Goal: Task Accomplishment & Management: Manage account settings

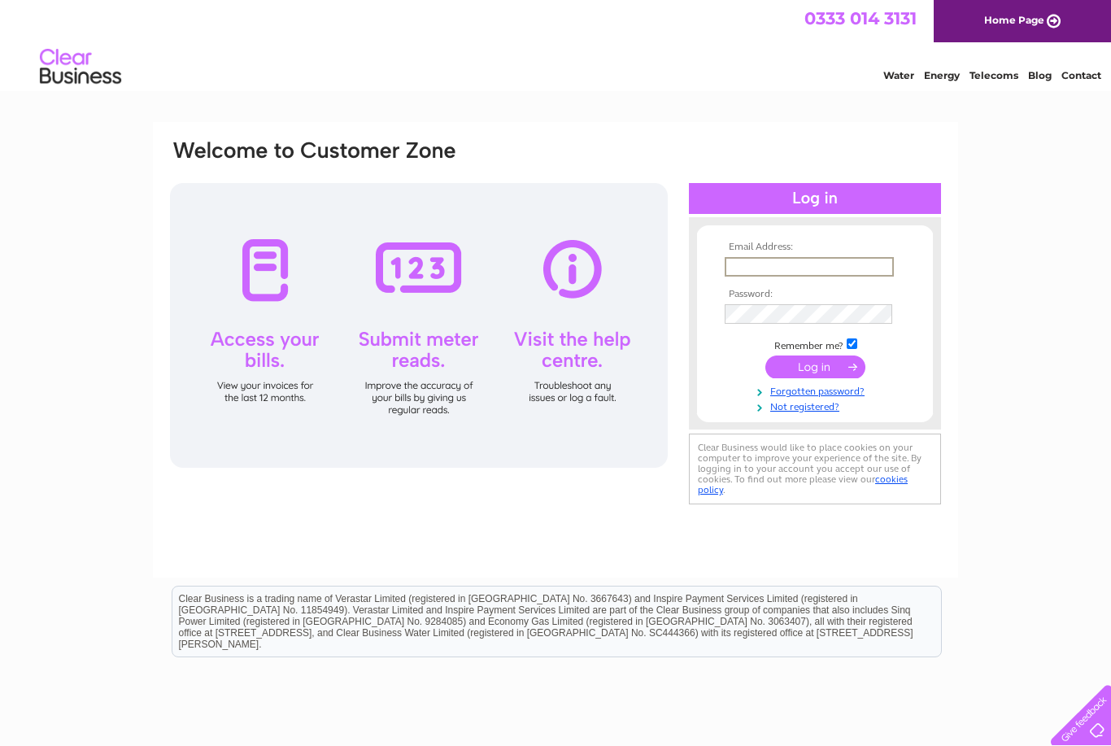
type input "bill@theviolinshop-glasgow.co.uk"
click at [815, 368] on input "submit" at bounding box center [815, 366] width 100 height 23
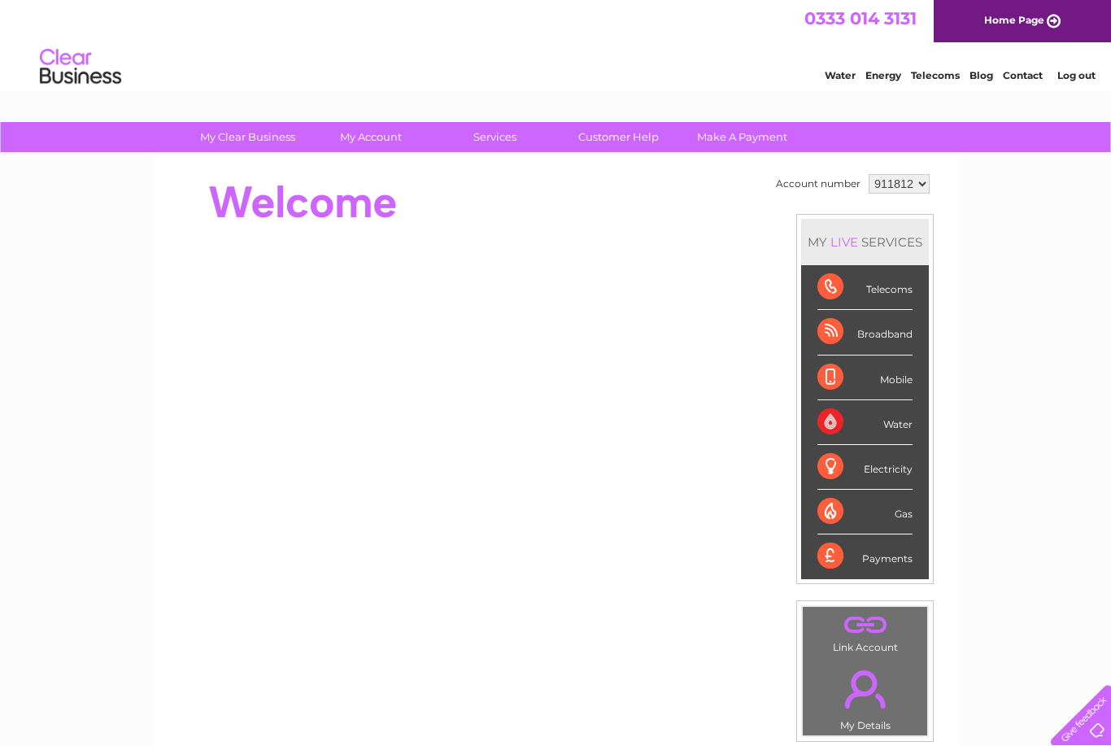
click at [914, 185] on select "911812 911829" at bounding box center [899, 184] width 61 height 20
select select "911829"
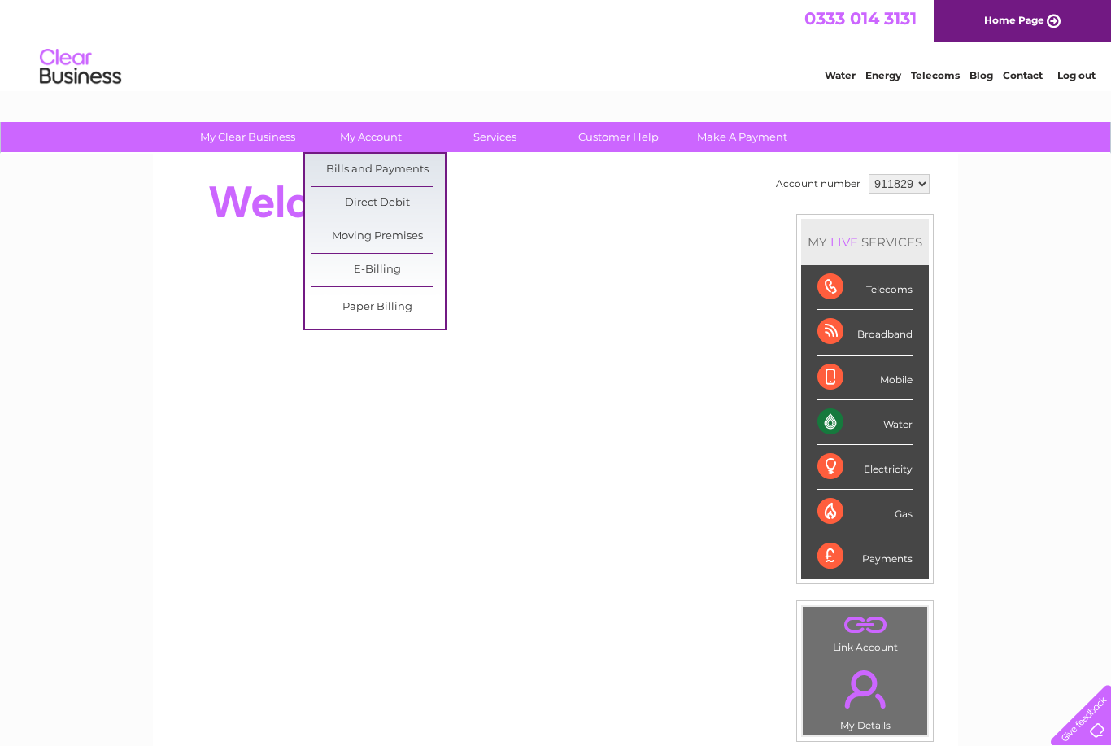
click at [402, 163] on link "Bills and Payments" at bounding box center [378, 170] width 134 height 33
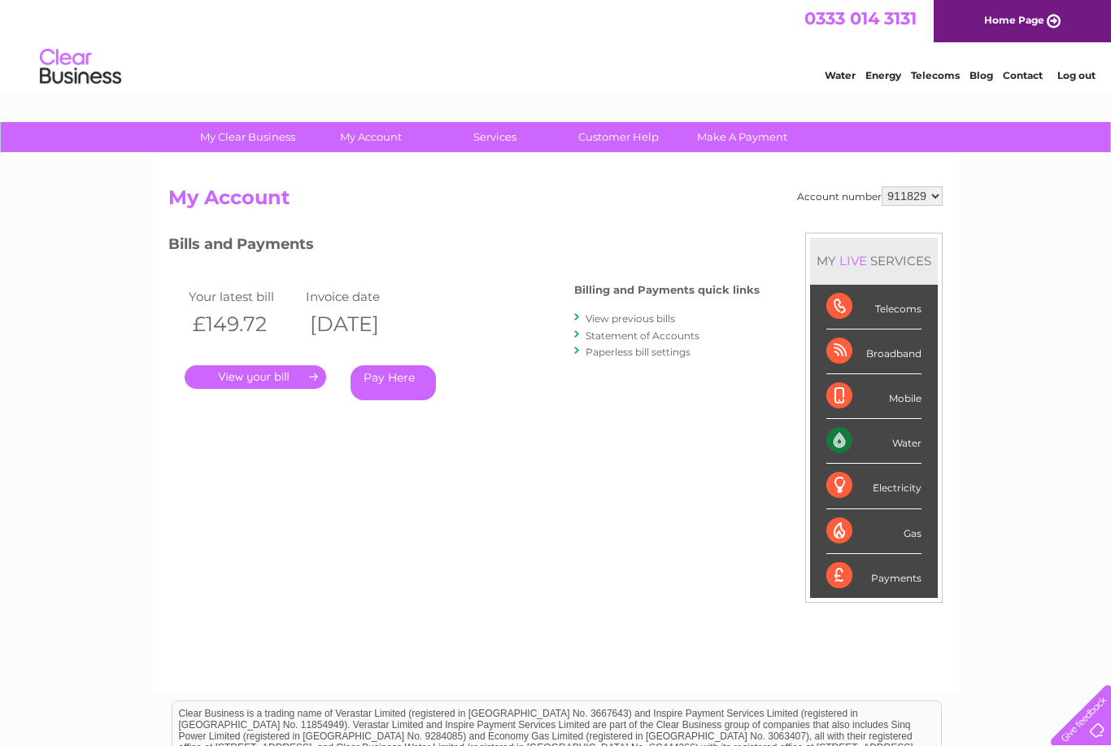
click at [635, 316] on link "View previous bills" at bounding box center [630, 318] width 89 height 12
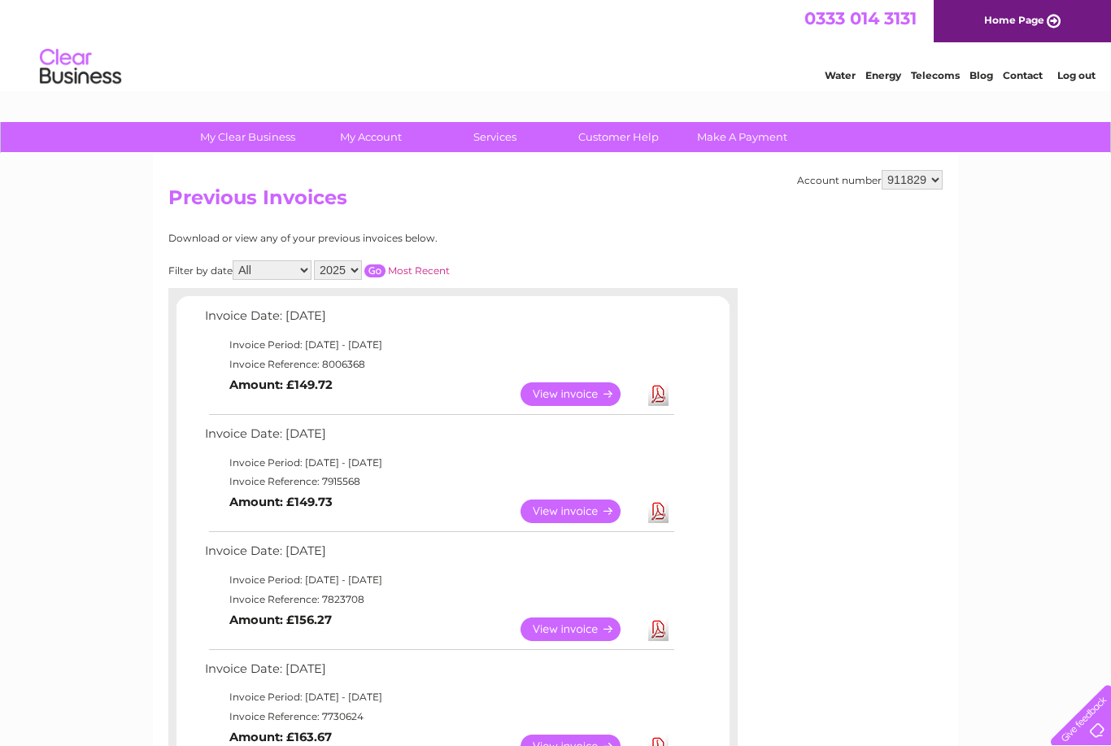
click at [567, 627] on link "View" at bounding box center [581, 629] width 120 height 24
click at [569, 506] on link "View" at bounding box center [581, 511] width 120 height 24
click at [931, 180] on select "911812 911829" at bounding box center [912, 180] width 61 height 20
select select "911812"
click at [935, 178] on select "911812 911829" at bounding box center [912, 180] width 61 height 20
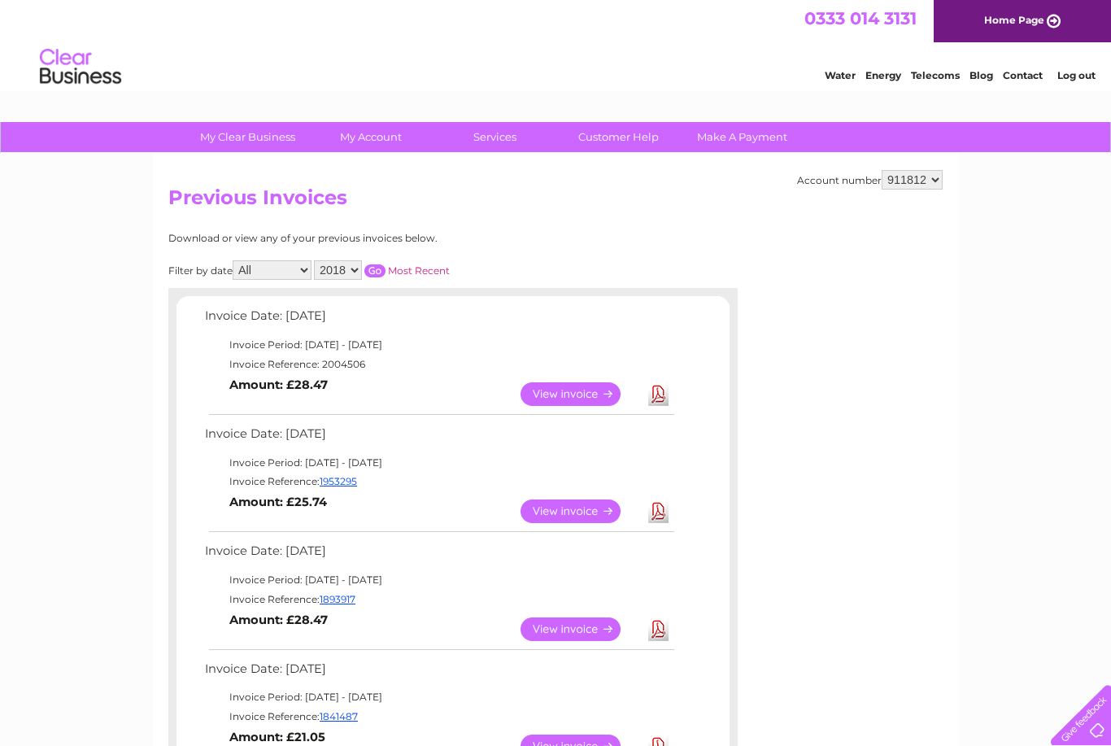
select select "911829"
click at [1083, 75] on link "Log out" at bounding box center [1076, 75] width 38 height 12
